Goal: Task Accomplishment & Management: Use online tool/utility

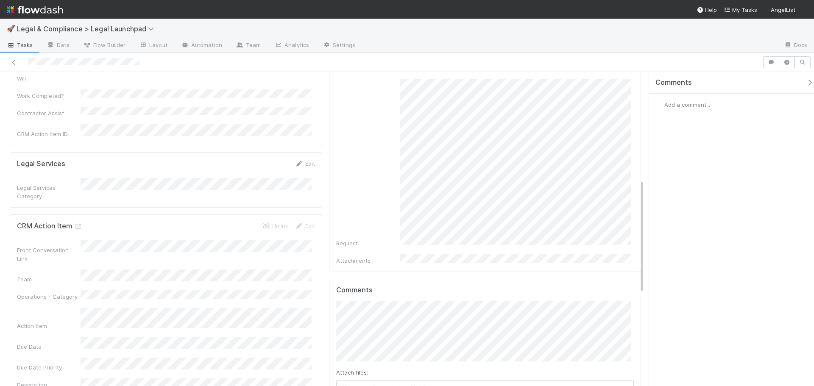
scroll to position [257, 0]
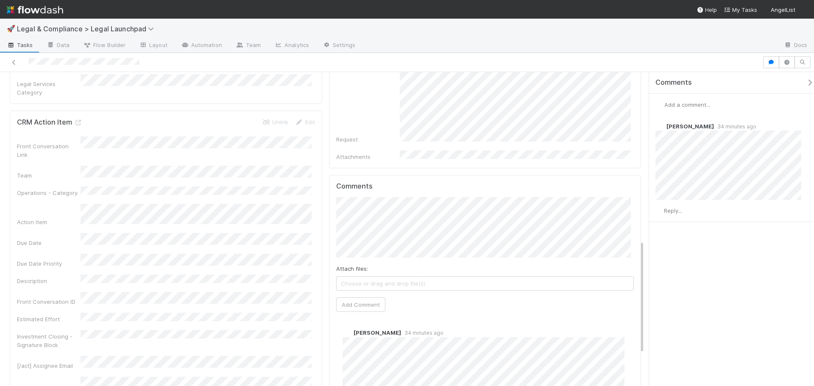
scroll to position [466, 0]
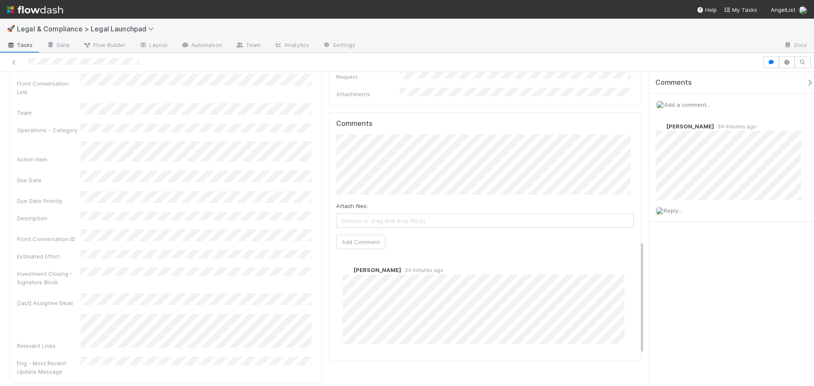
click at [354, 326] on div "Archit Dhar 34 minutes ago" at bounding box center [488, 303] width 304 height 101
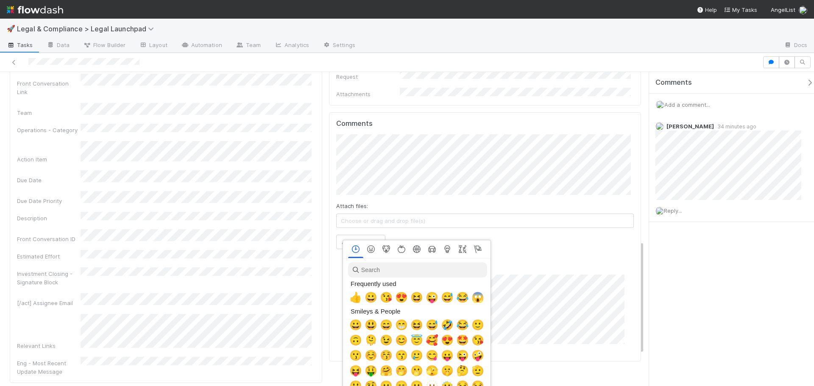
scroll to position [0, 3]
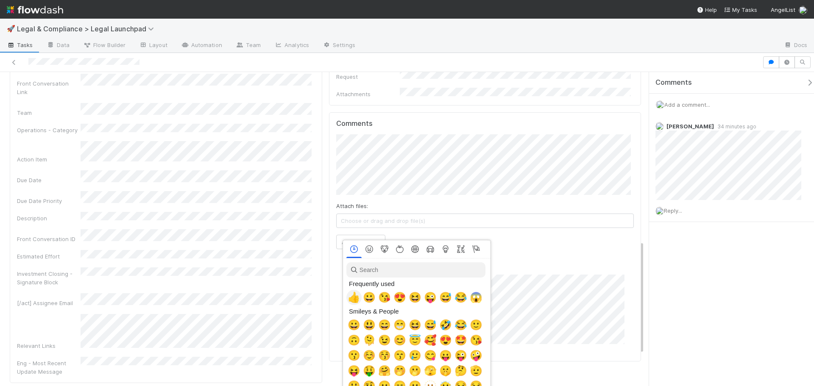
click at [355, 295] on span "👍" at bounding box center [354, 298] width 13 height 12
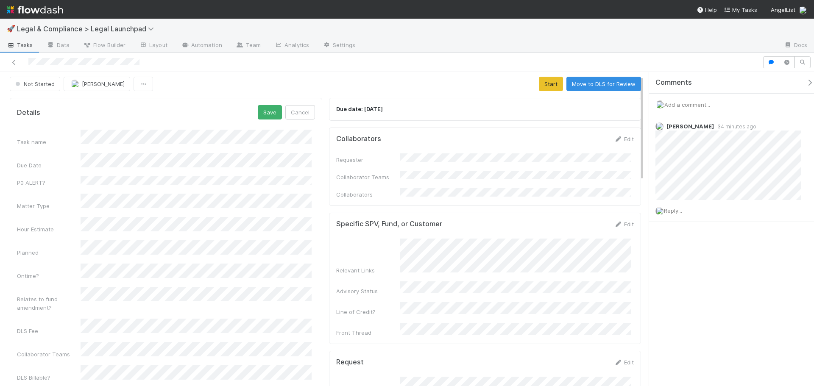
scroll to position [0, 0]
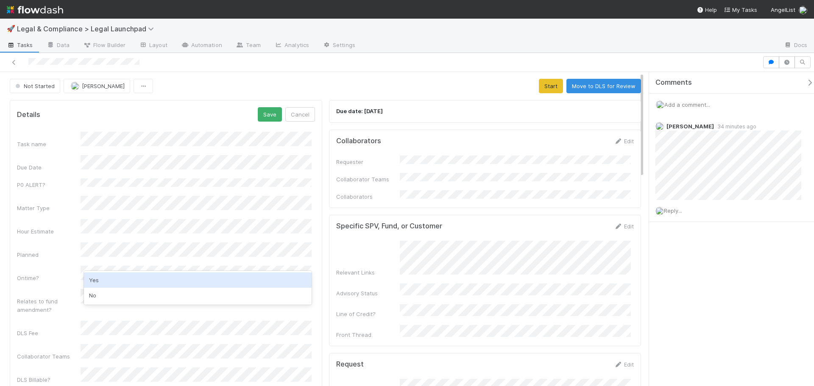
click at [130, 283] on div "Yes" at bounding box center [198, 280] width 228 height 15
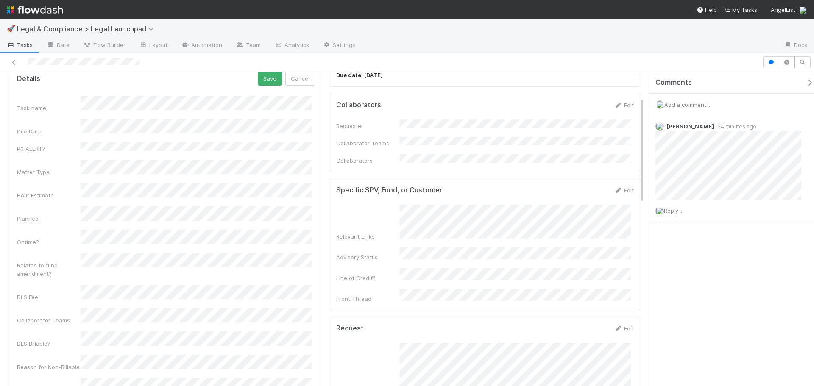
scroll to position [85, 0]
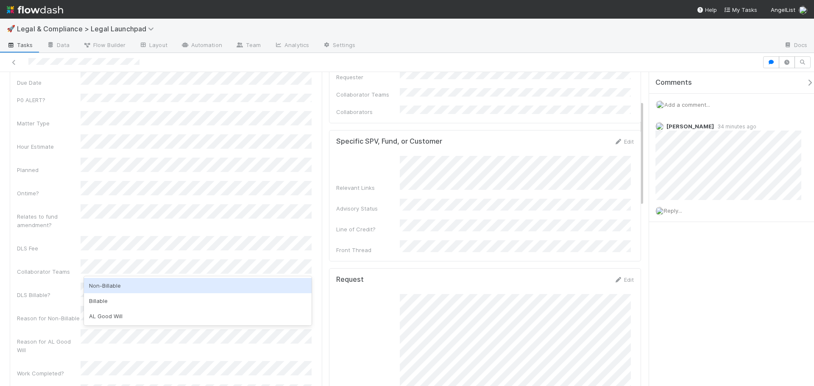
click at [118, 283] on div "Non-Billable" at bounding box center [198, 285] width 228 height 15
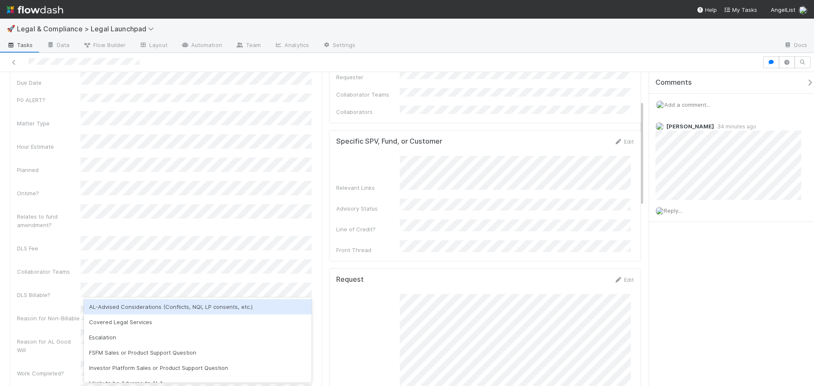
click at [125, 307] on div "AL-Advised Considerations (Conflicts, NQI, LP consents, etc.)" at bounding box center [198, 306] width 228 height 15
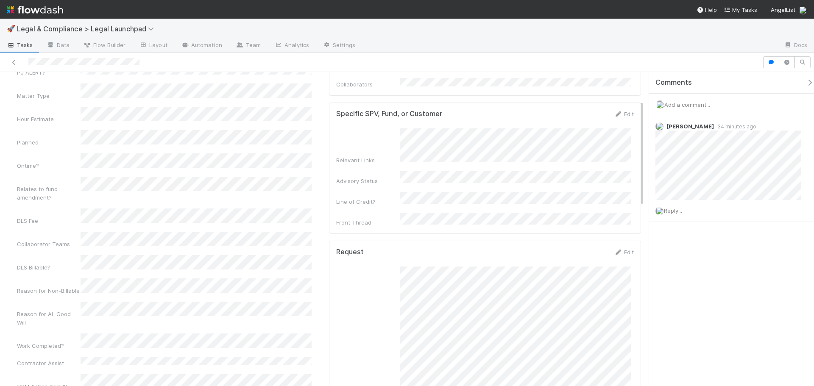
scroll to position [127, 0]
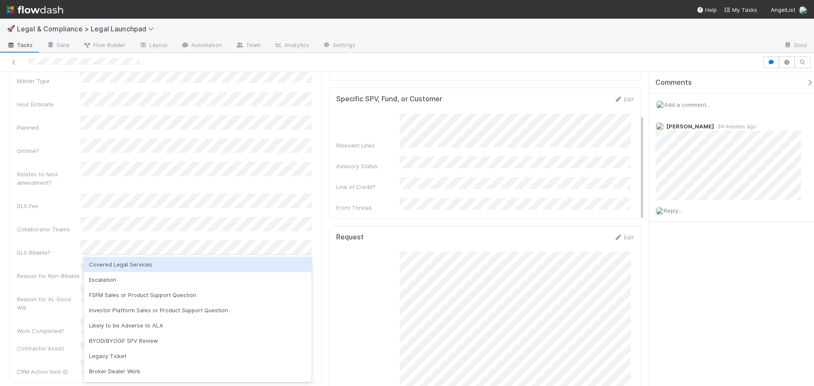
click at [211, 269] on div "Covered Legal Services" at bounding box center [198, 264] width 228 height 15
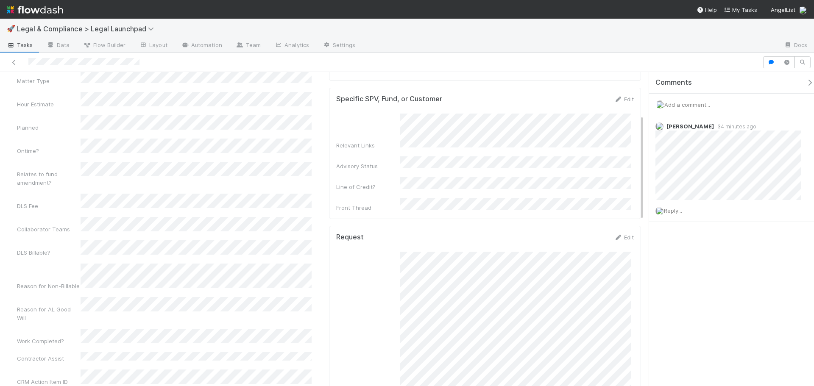
click at [18, 248] on div "DLS Billable?" at bounding box center [49, 252] width 64 height 8
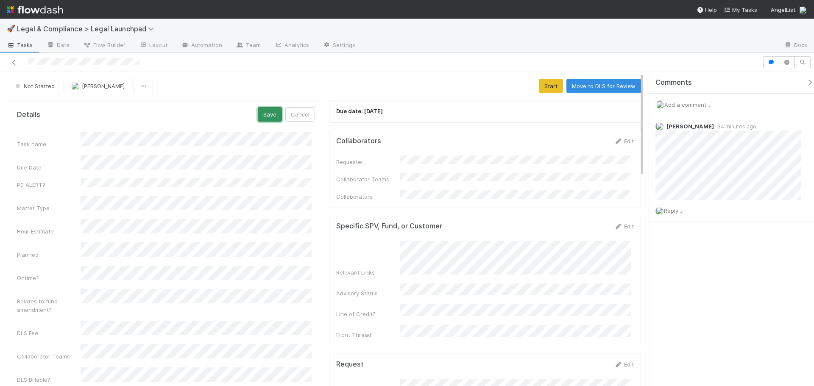
click at [264, 121] on button "Save" at bounding box center [270, 114] width 24 height 14
click at [548, 89] on button "Start" at bounding box center [551, 86] width 24 height 14
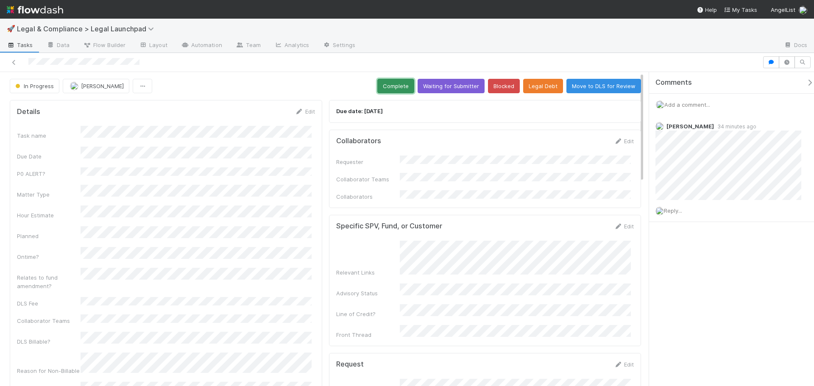
click at [390, 81] on button "Complete" at bounding box center [395, 86] width 37 height 14
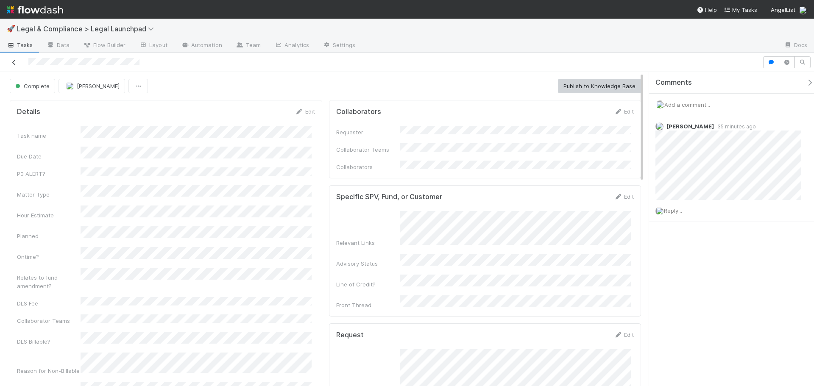
click at [15, 61] on icon at bounding box center [14, 63] width 8 height 6
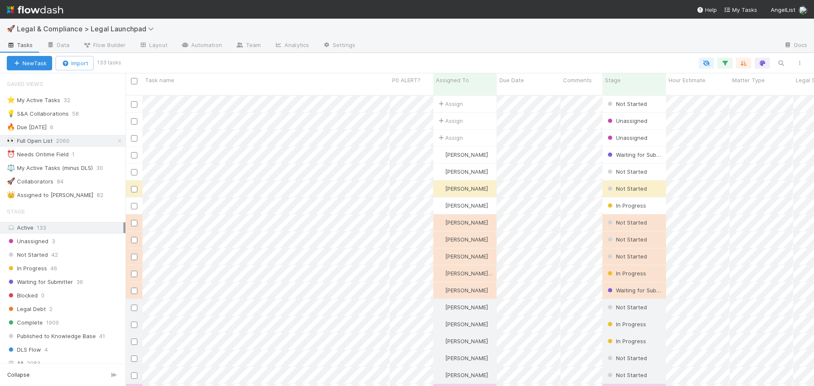
scroll to position [292, 682]
click at [74, 171] on div "⚖️ My Active Tasks (minus DLS)" at bounding box center [50, 168] width 86 height 11
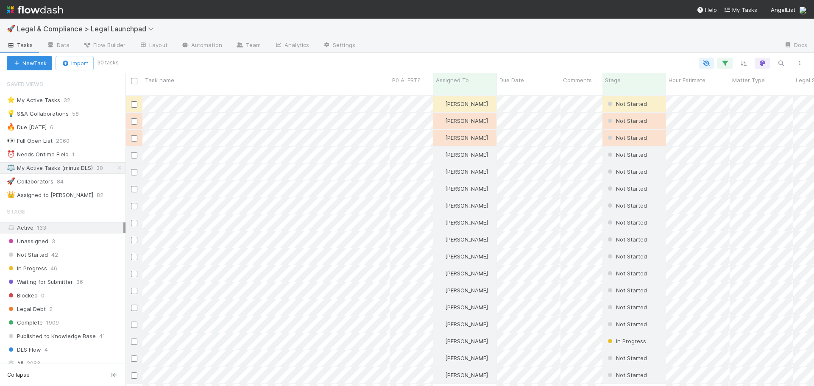
scroll to position [292, 682]
click at [35, 195] on div "👑 Assigned to Robin Sosnow" at bounding box center [50, 195] width 86 height 11
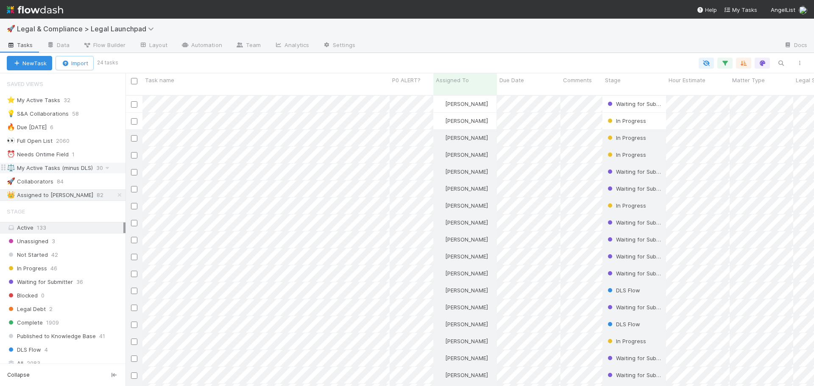
click at [78, 170] on div "⚖️ My Active Tasks (minus DLS)" at bounding box center [50, 168] width 86 height 11
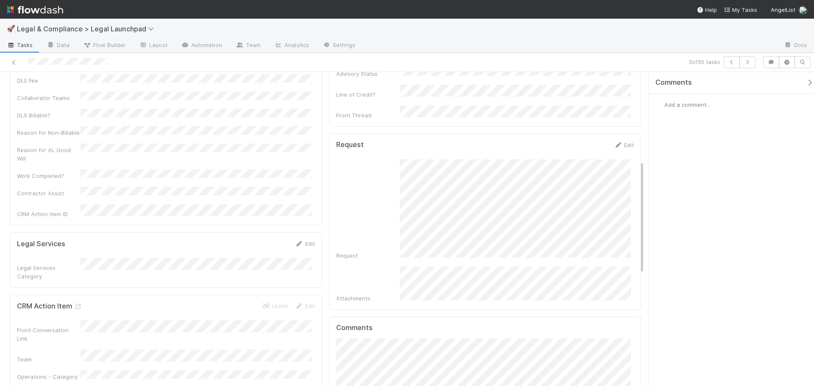
scroll to position [212, 0]
